Goal: Information Seeking & Learning: Learn about a topic

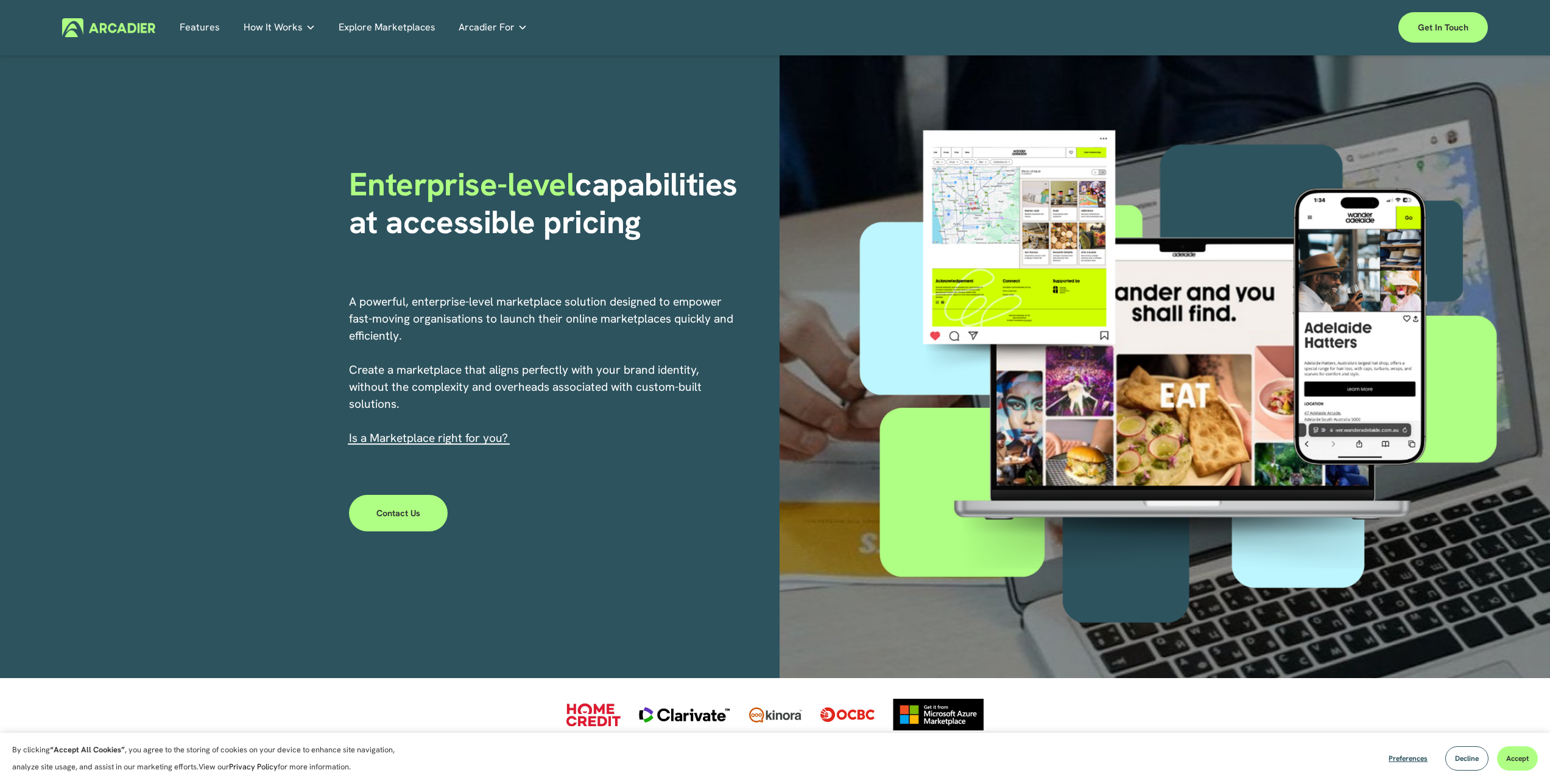
click at [361, 28] on link "Explore Marketplaces" at bounding box center [387, 27] width 97 height 19
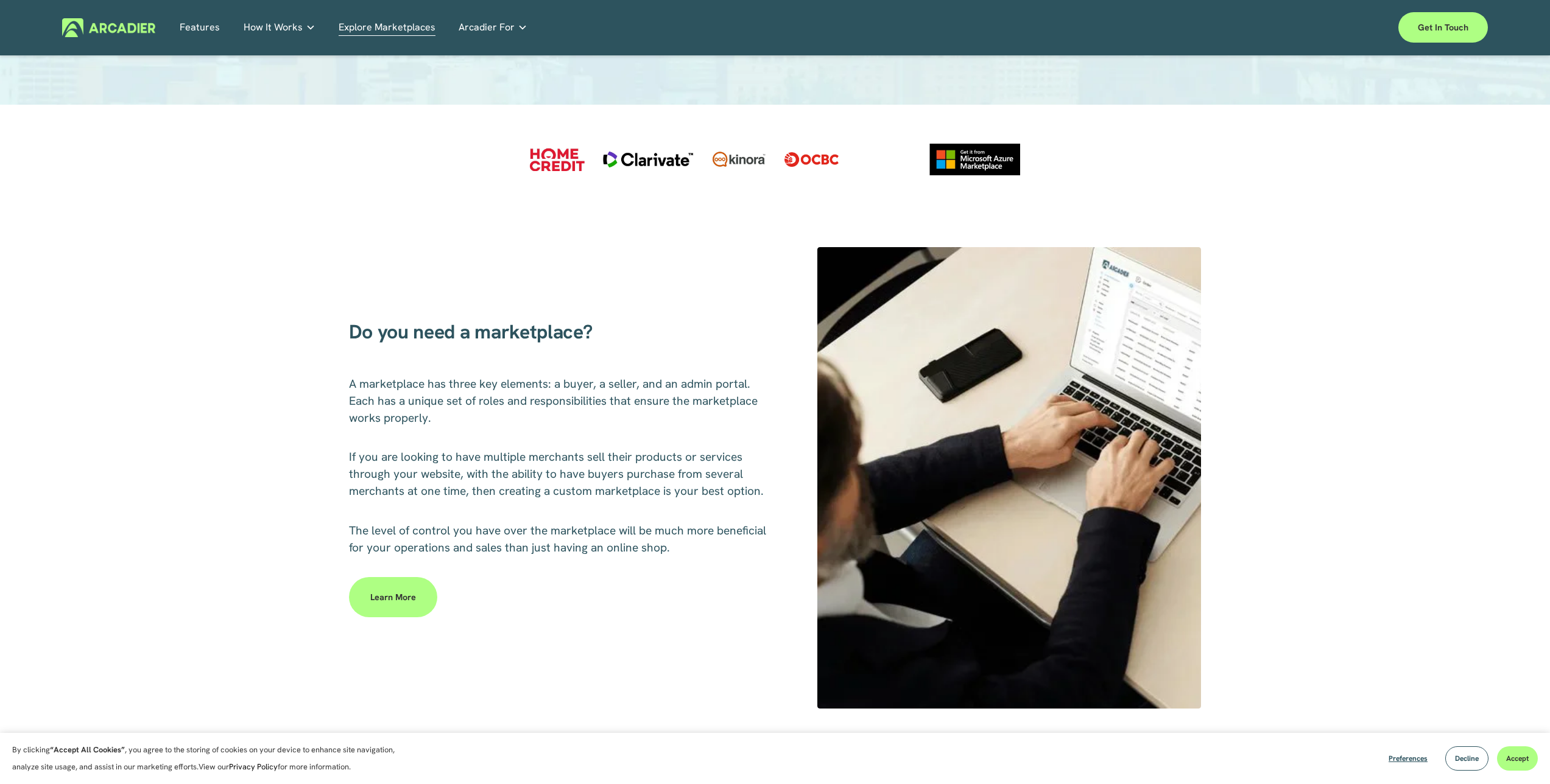
scroll to position [388, 0]
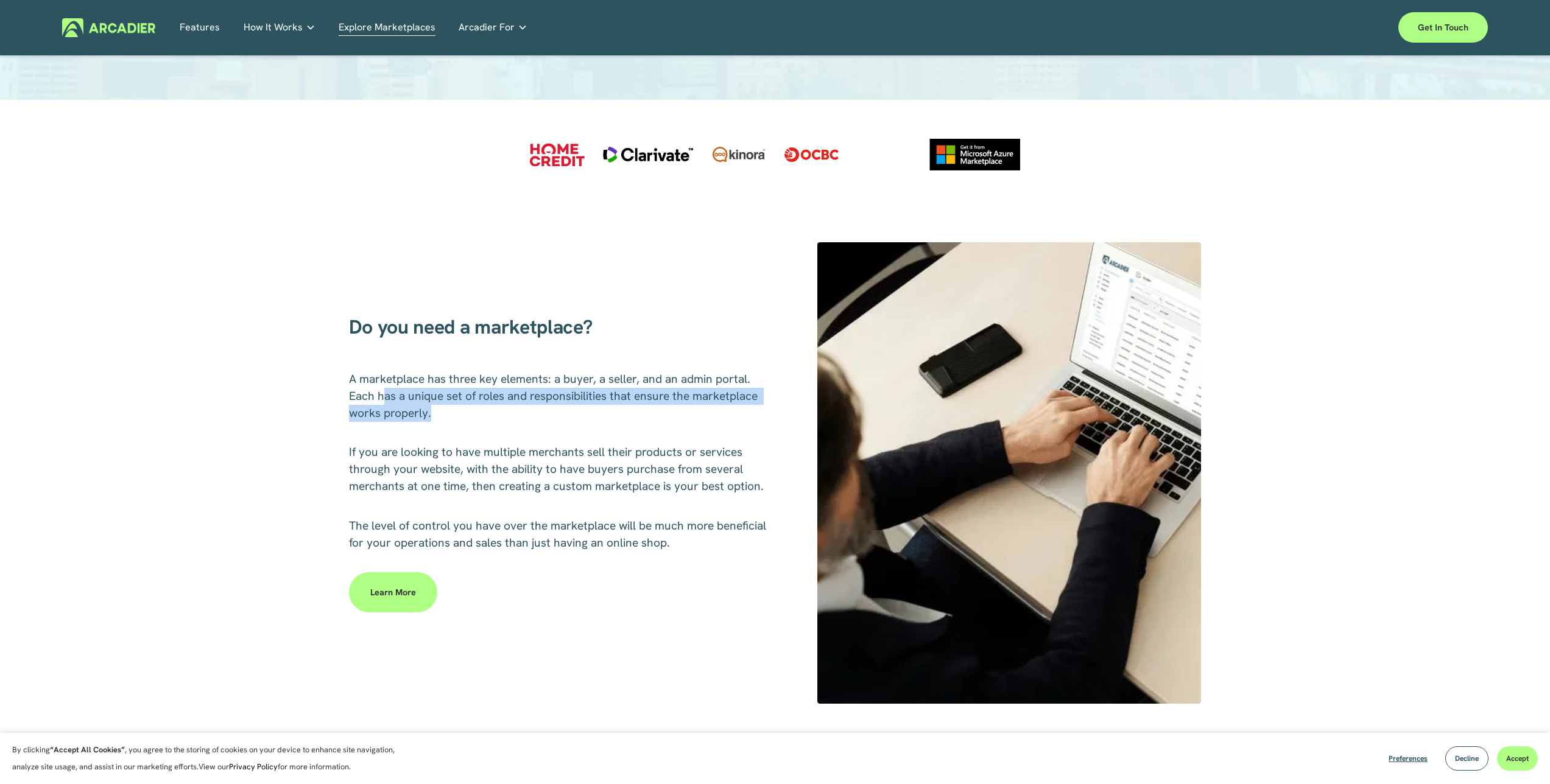
drag, startPoint x: 384, startPoint y: 399, endPoint x: 483, endPoint y: 416, distance: 100.4
click at [483, 416] on p "A marketplace has three key elements: a buyer, a seller, and an admin portal. E…" at bounding box center [559, 396] width 420 height 51
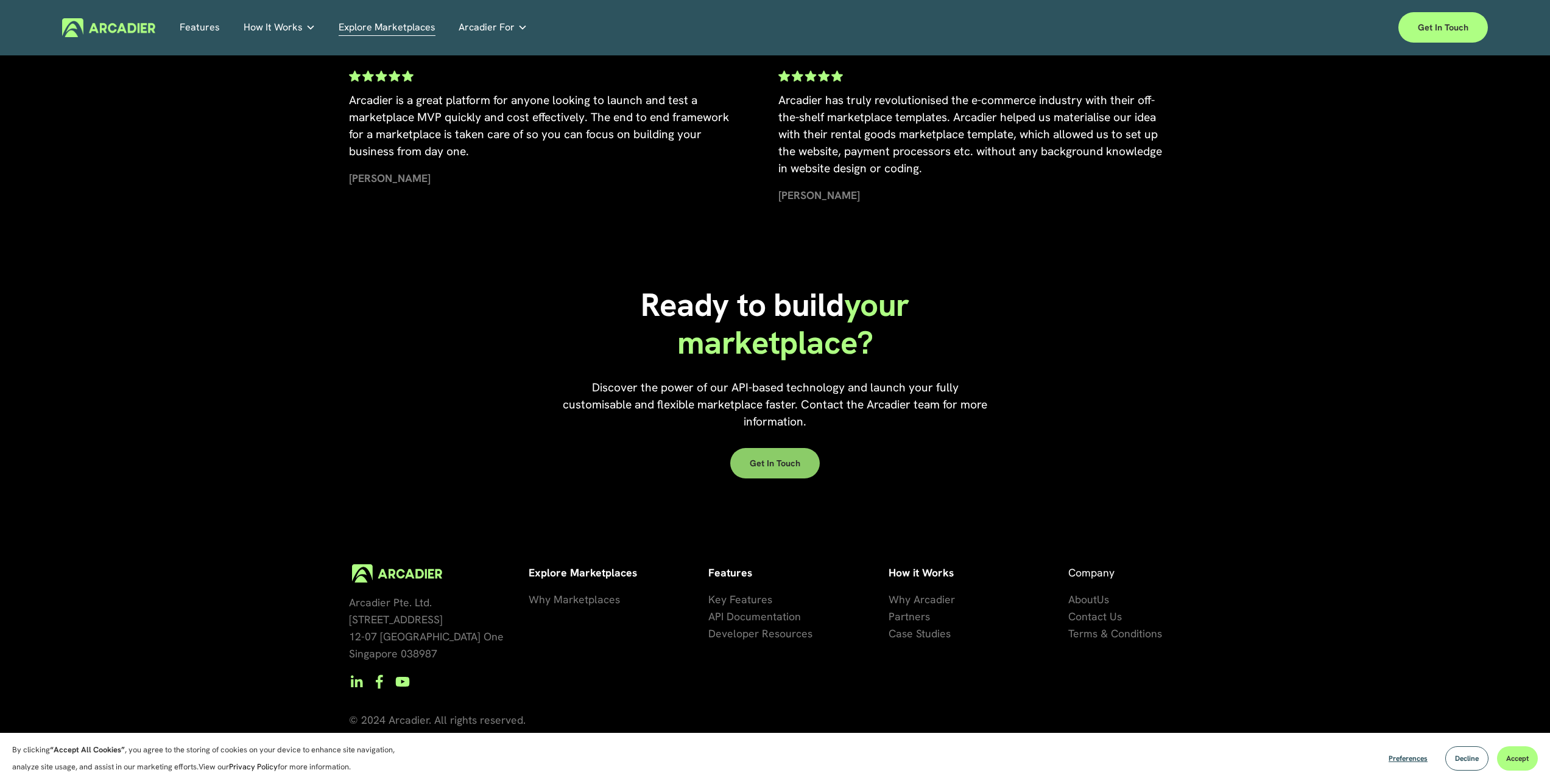
scroll to position [0, 0]
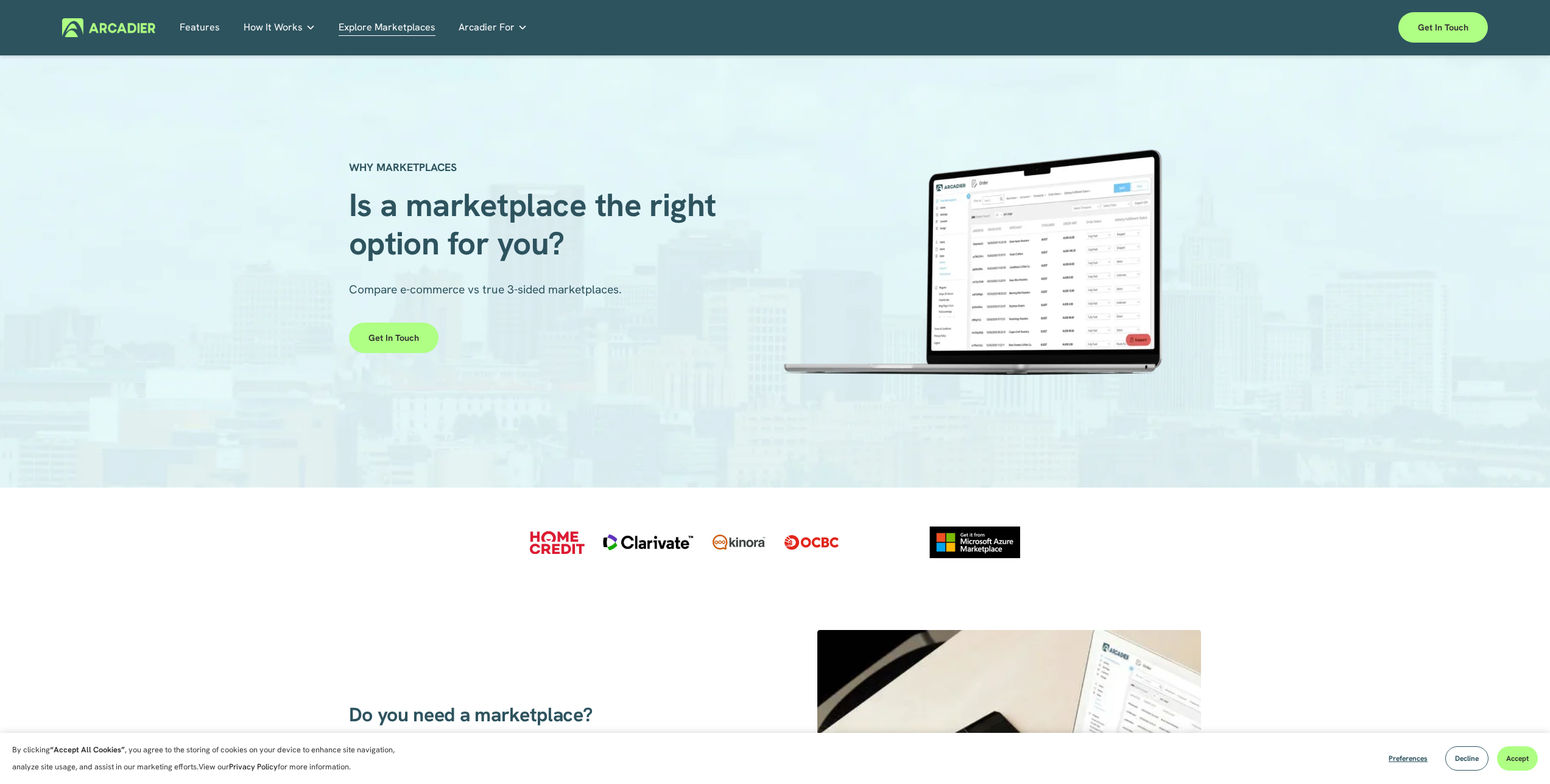
click at [0, 0] on link "Retail Marketplaces Whatever you are offering to your customer, we bring it all…" at bounding box center [0, 0] width 0 height 0
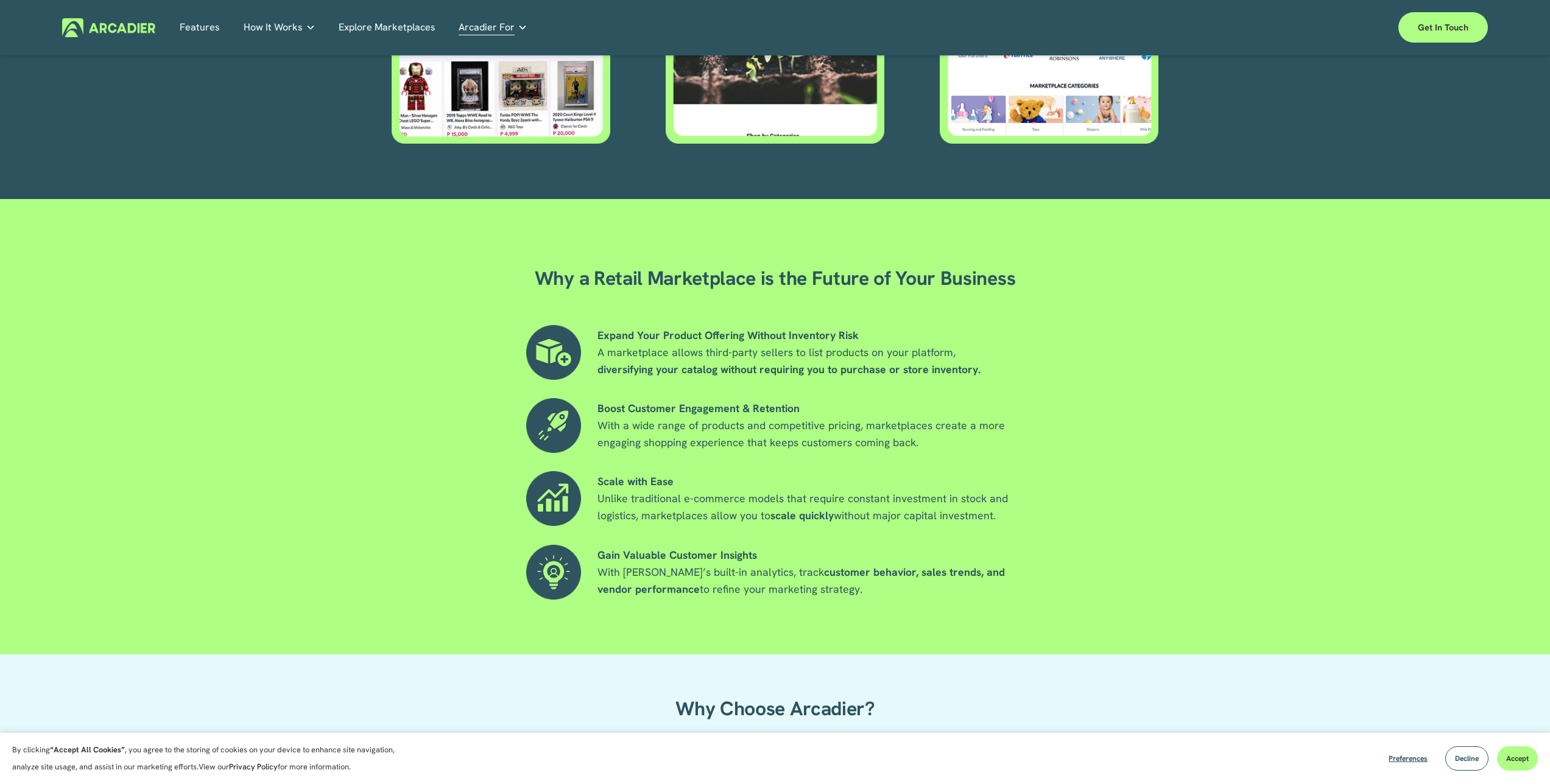
scroll to position [817, 0]
